Goal: Task Accomplishment & Management: Use online tool/utility

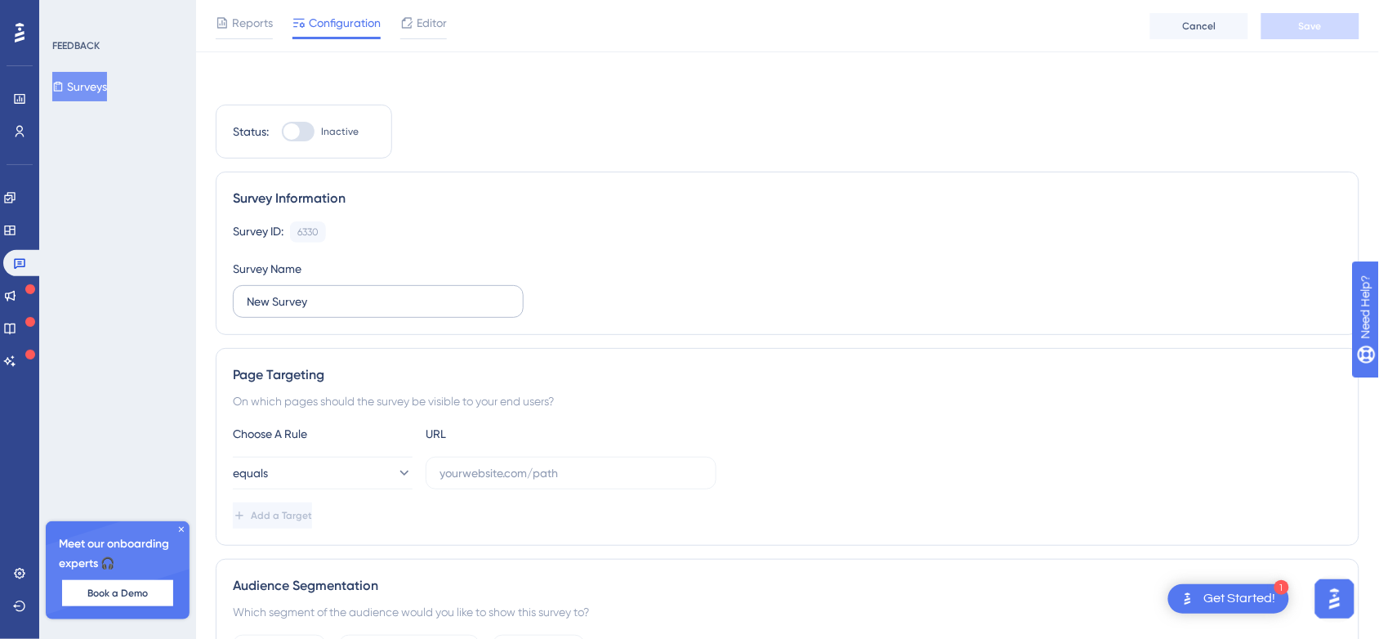
scroll to position [56, 0]
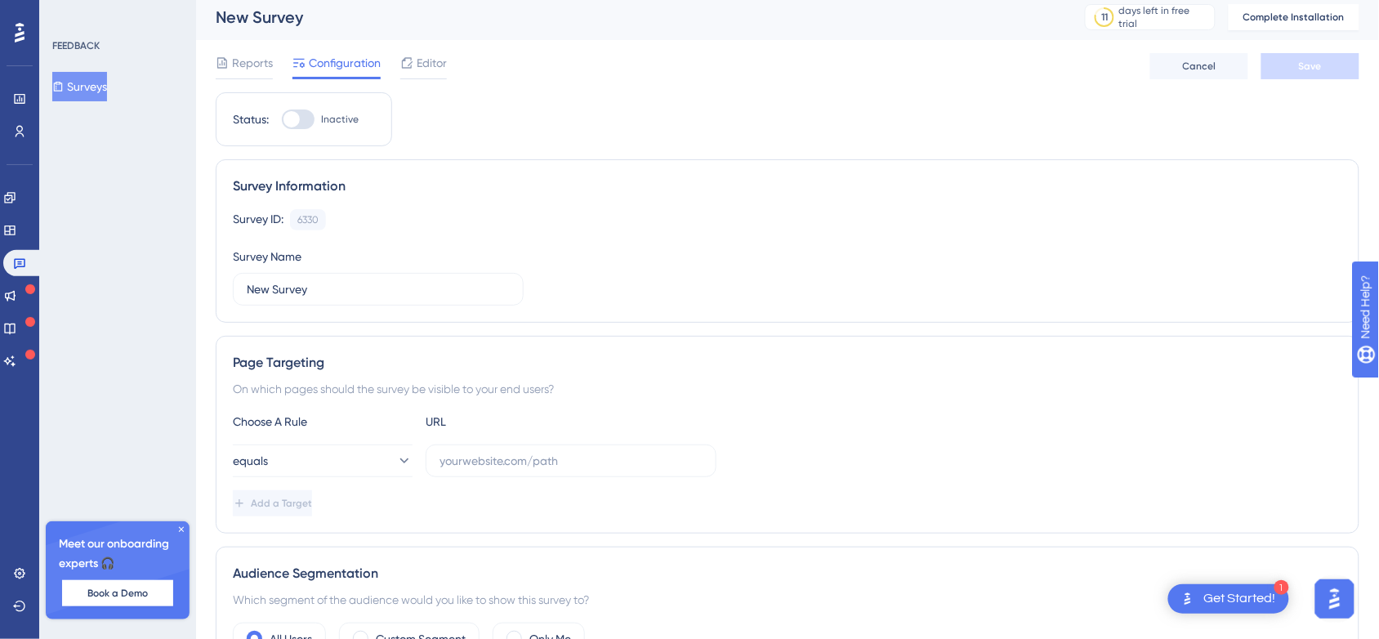
scroll to position [0, 0]
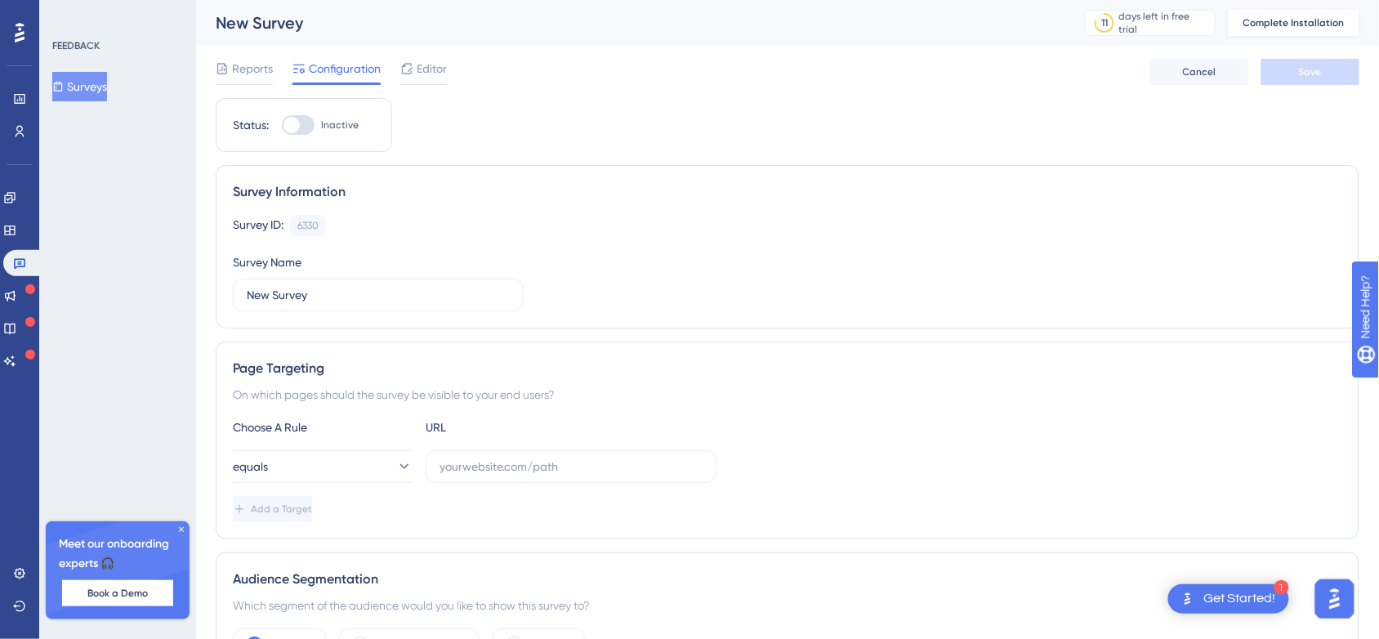
click at [1281, 33] on button "Complete Installation" at bounding box center [1294, 23] width 131 height 26
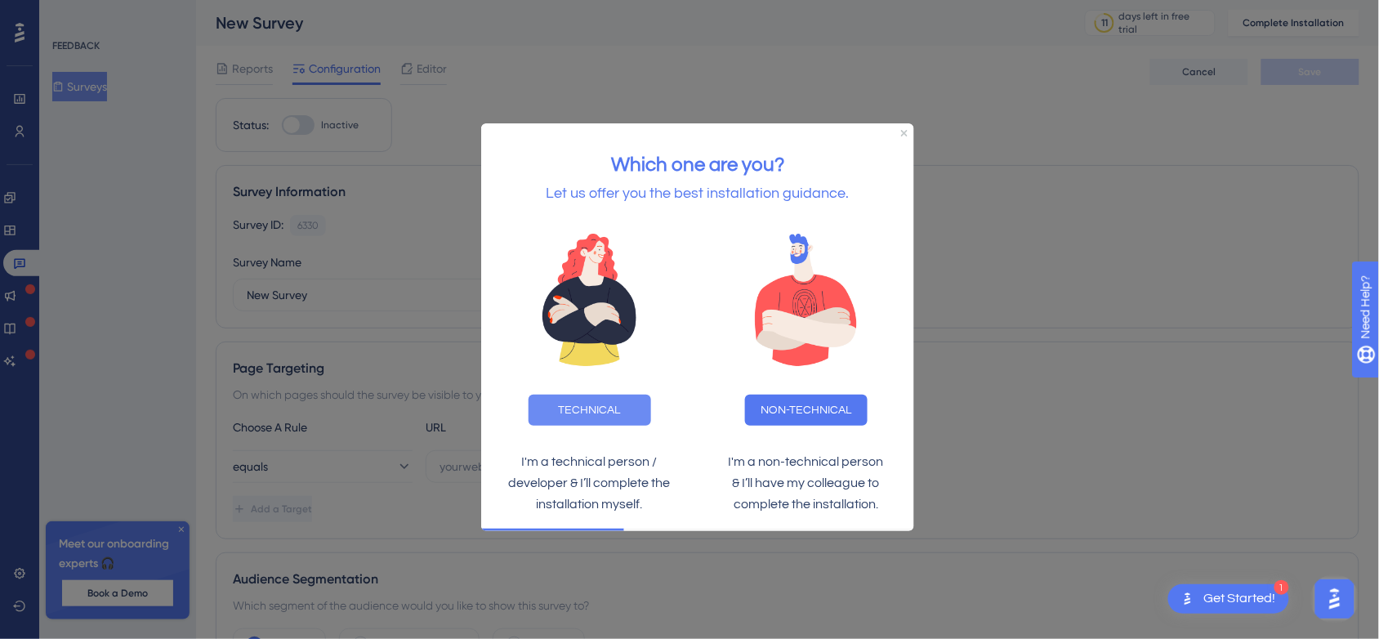
click at [587, 410] on button "TECHNICAL" at bounding box center [589, 410] width 123 height 31
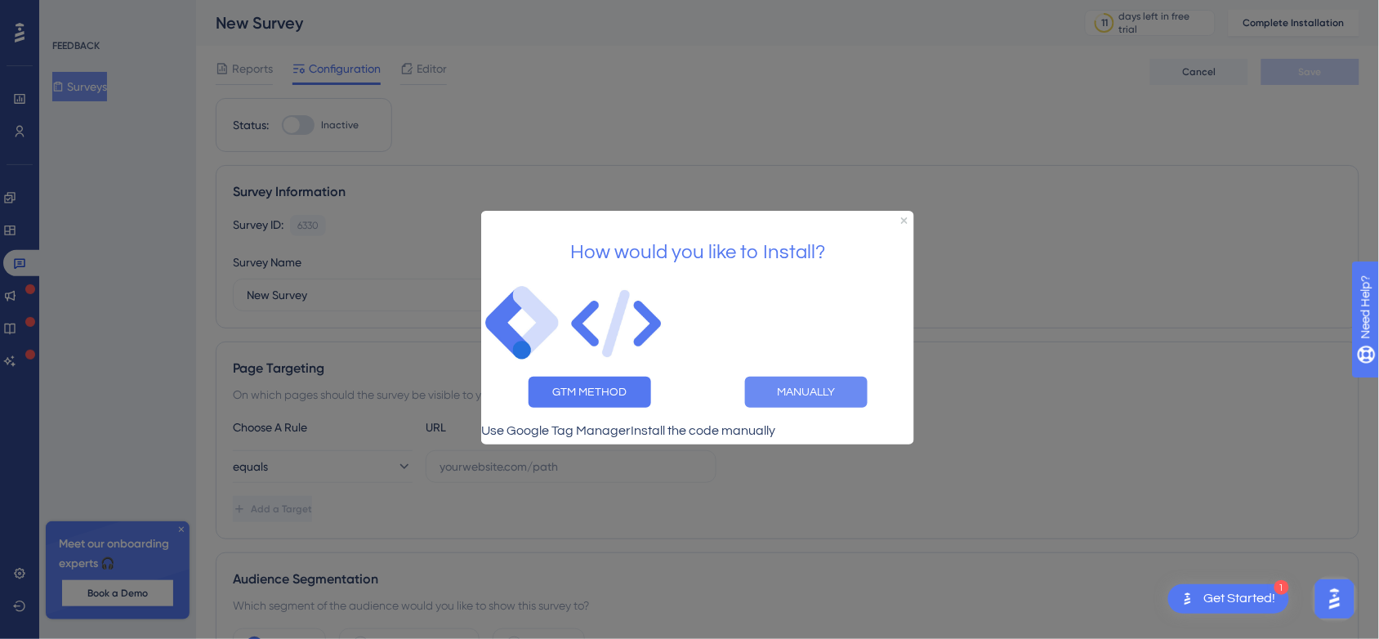
click at [817, 376] on button "MANUALLY" at bounding box center [805, 391] width 123 height 31
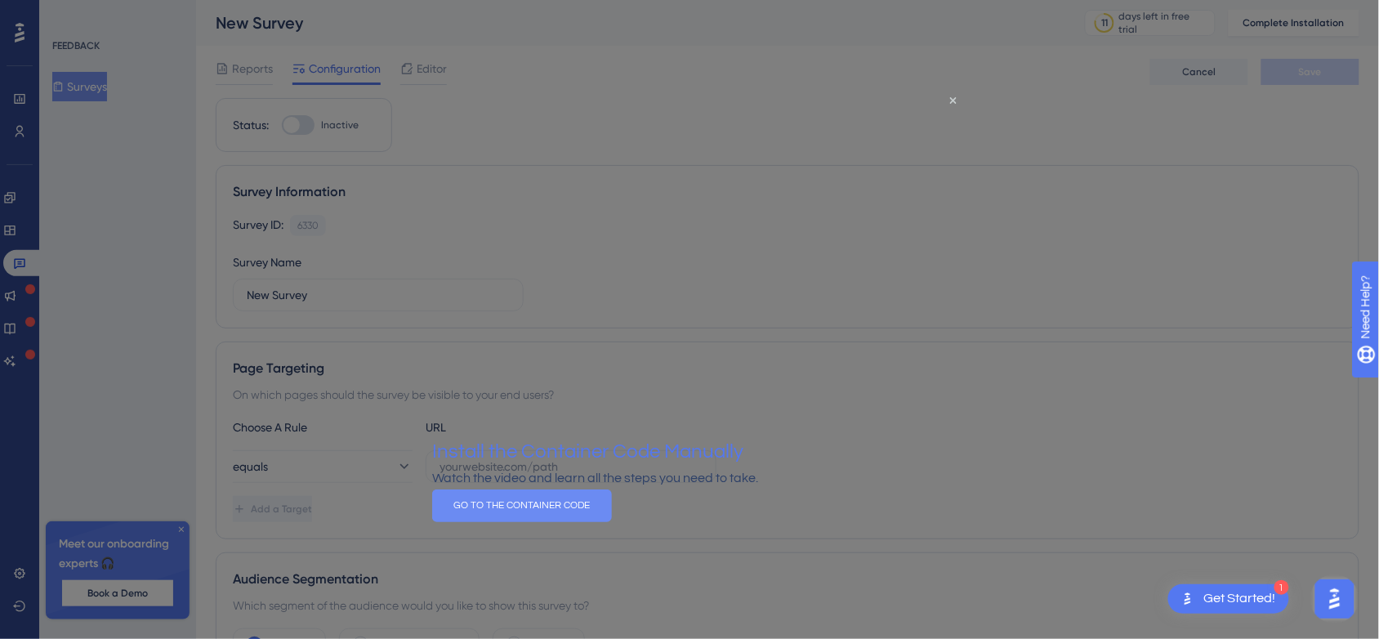
click at [611, 522] on button "GO TO THE CONTAINER CODE" at bounding box center [521, 505] width 180 height 33
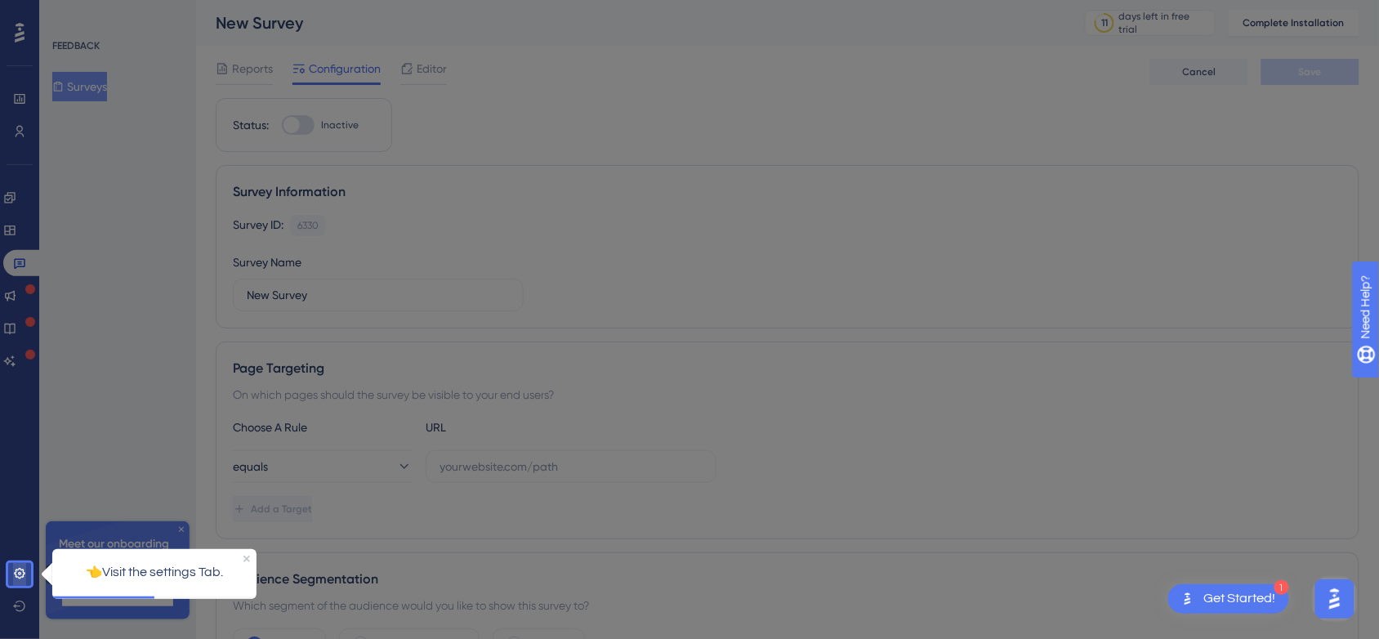
click at [19, 582] on link at bounding box center [19, 573] width 13 height 26
click at [26, 576] on link at bounding box center [19, 573] width 13 height 26
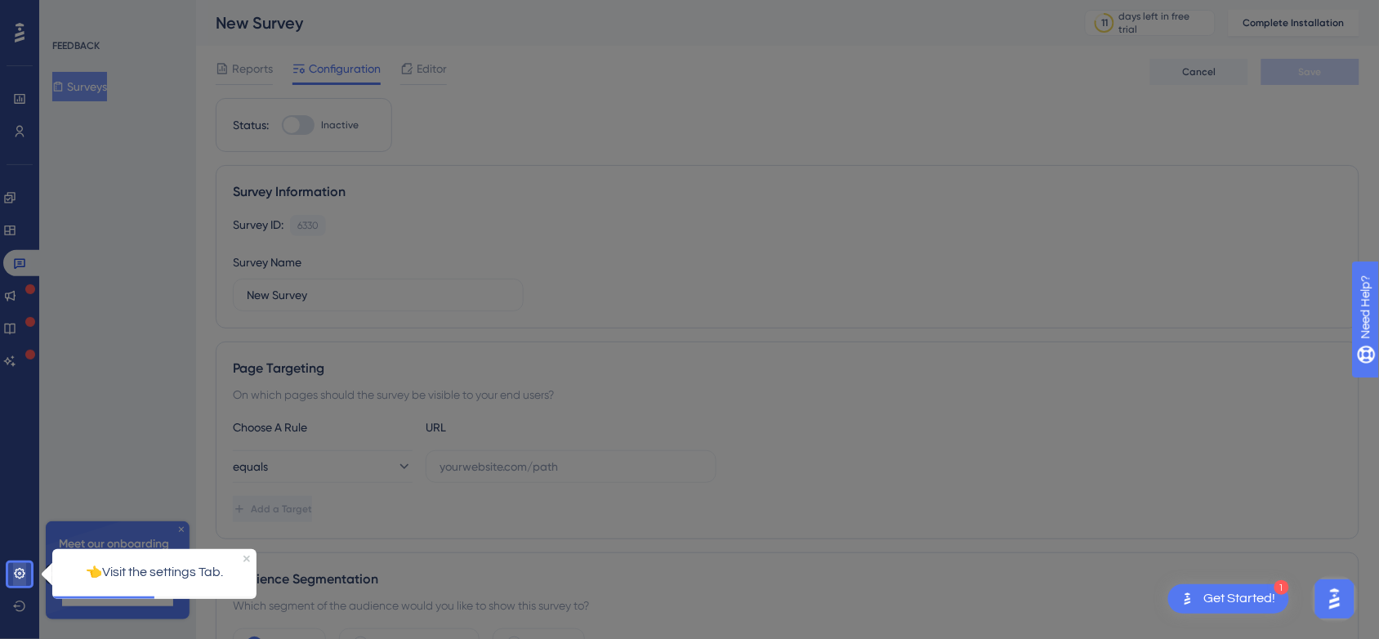
click at [26, 576] on link at bounding box center [19, 573] width 13 height 26
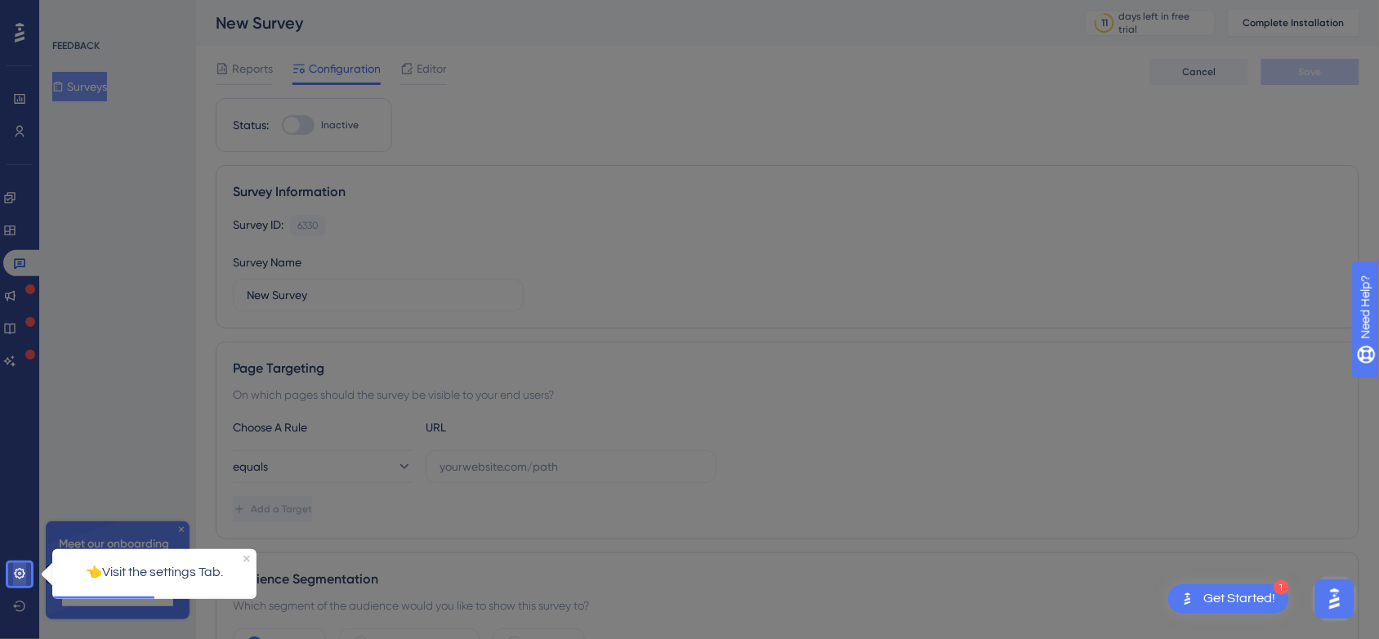
drag, startPoint x: 27, startPoint y: 576, endPoint x: 1, endPoint y: 41, distance: 535.7
click at [26, 576] on link at bounding box center [19, 573] width 13 height 26
drag, startPoint x: 1, startPoint y: 41, endPoint x: 30, endPoint y: 574, distance: 534.2
click at [26, 576] on link at bounding box center [19, 573] width 13 height 26
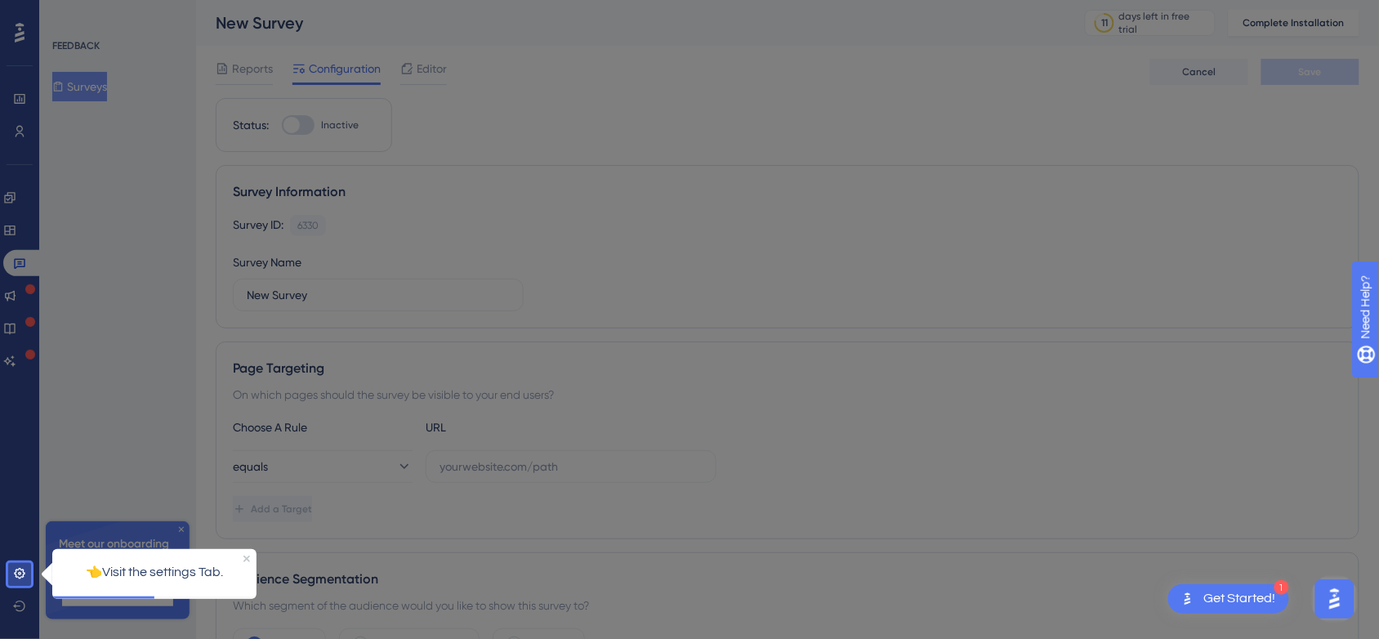
drag, startPoint x: 65, startPoint y: 1106, endPoint x: 124, endPoint y: 566, distance: 543.1
drag, startPoint x: 124, startPoint y: 566, endPoint x: 24, endPoint y: 558, distance: 100.8
click at [35, 558] on html "👈Visit the settings Tab." at bounding box center [153, 557] width 237 height 50
click at [25, 560] on div at bounding box center [19, 281] width 23 height 563
click at [25, 0] on body "1 Get Started! Performance Users Engagement Widgets Feedback Product Updates Kn…" at bounding box center [689, 0] width 1379 height 0
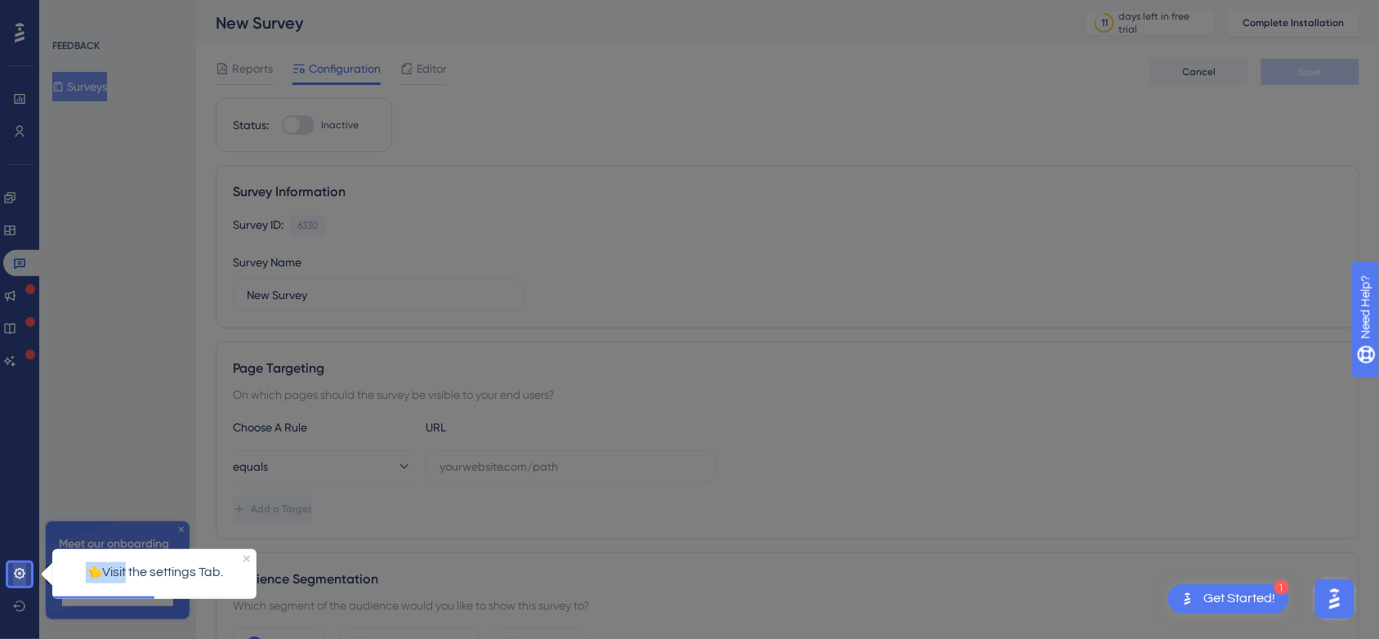
click at [25, 564] on link at bounding box center [19, 573] width 13 height 26
